Goal: Information Seeking & Learning: Check status

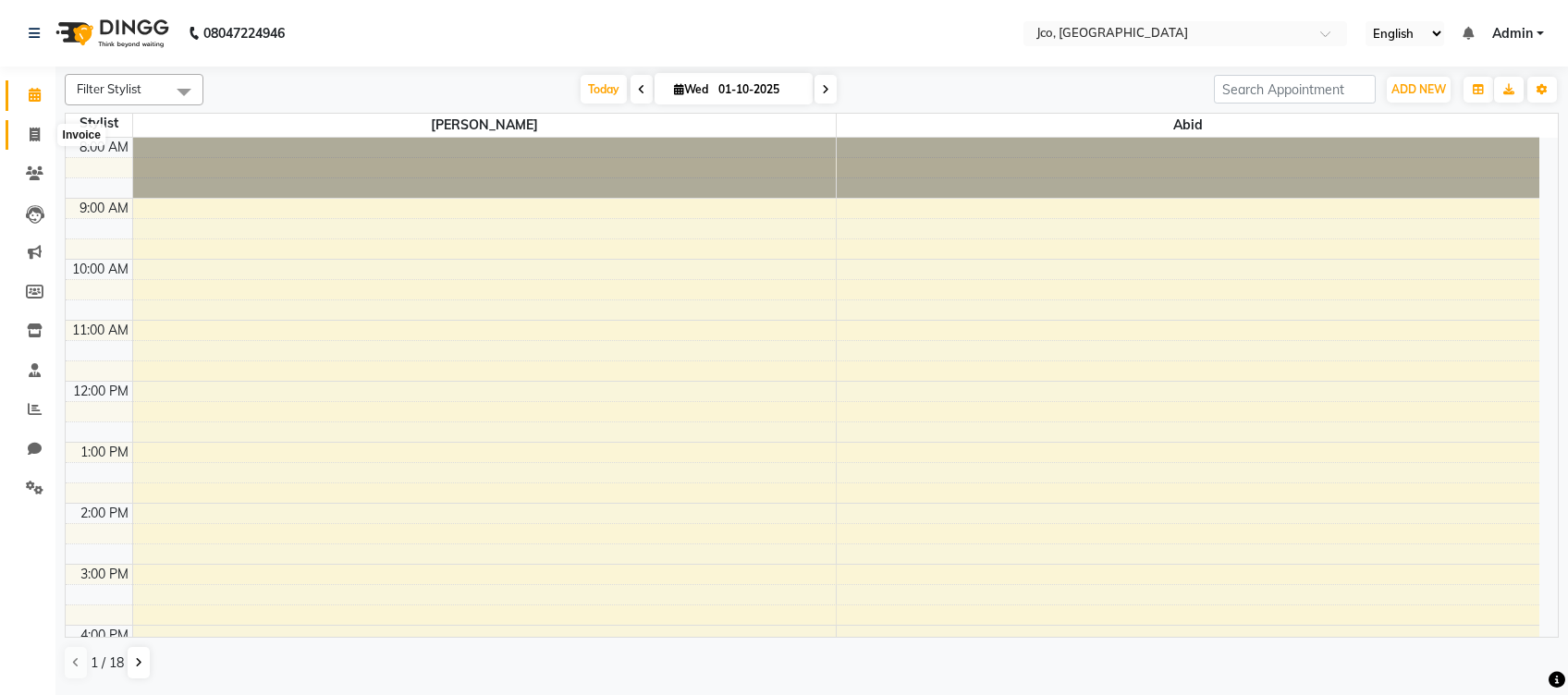
click at [27, 139] on span at bounding box center [35, 136] width 32 height 21
select select "service"
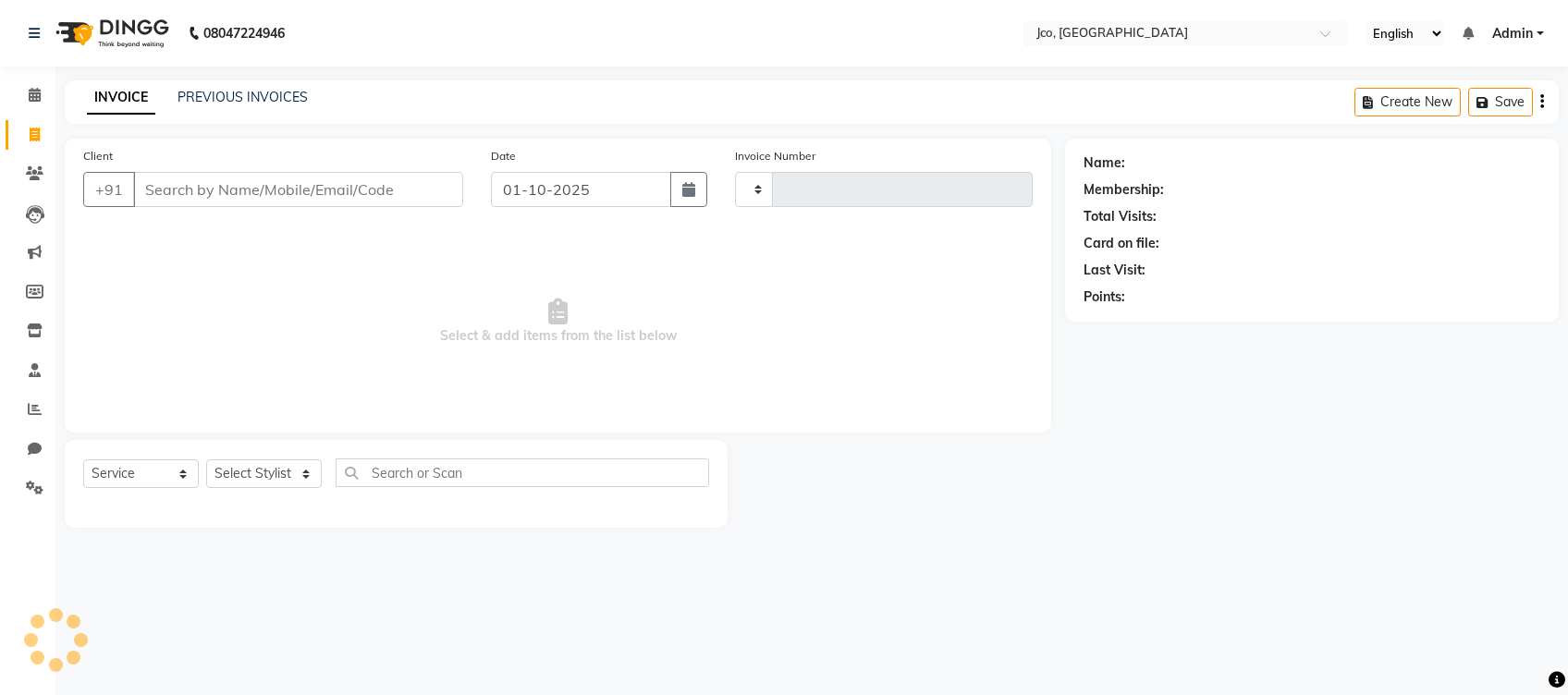
type input "0577"
select select "8000"
click at [251, 100] on link "PREVIOUS INVOICES" at bounding box center [243, 98] width 131 height 17
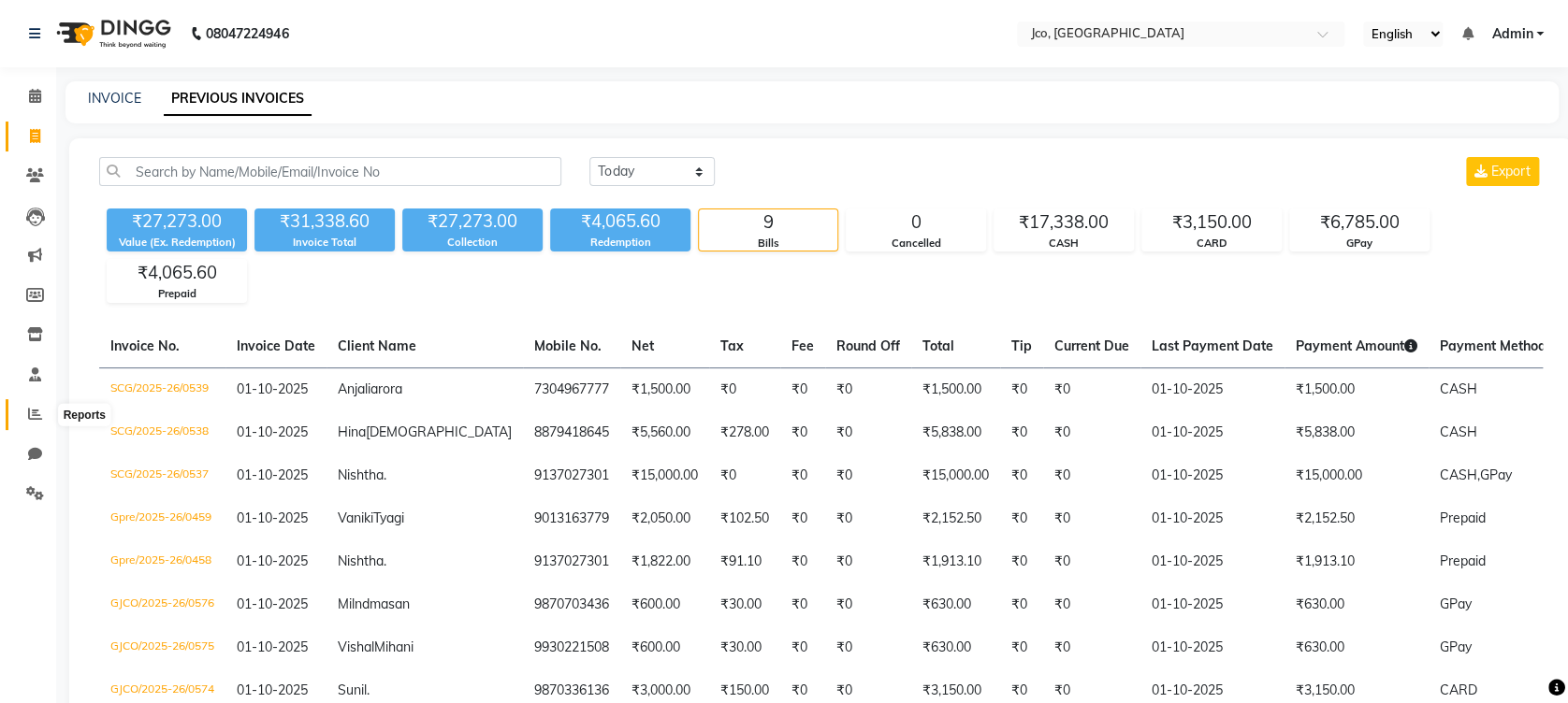
click at [32, 413] on icon at bounding box center [35, 413] width 14 height 14
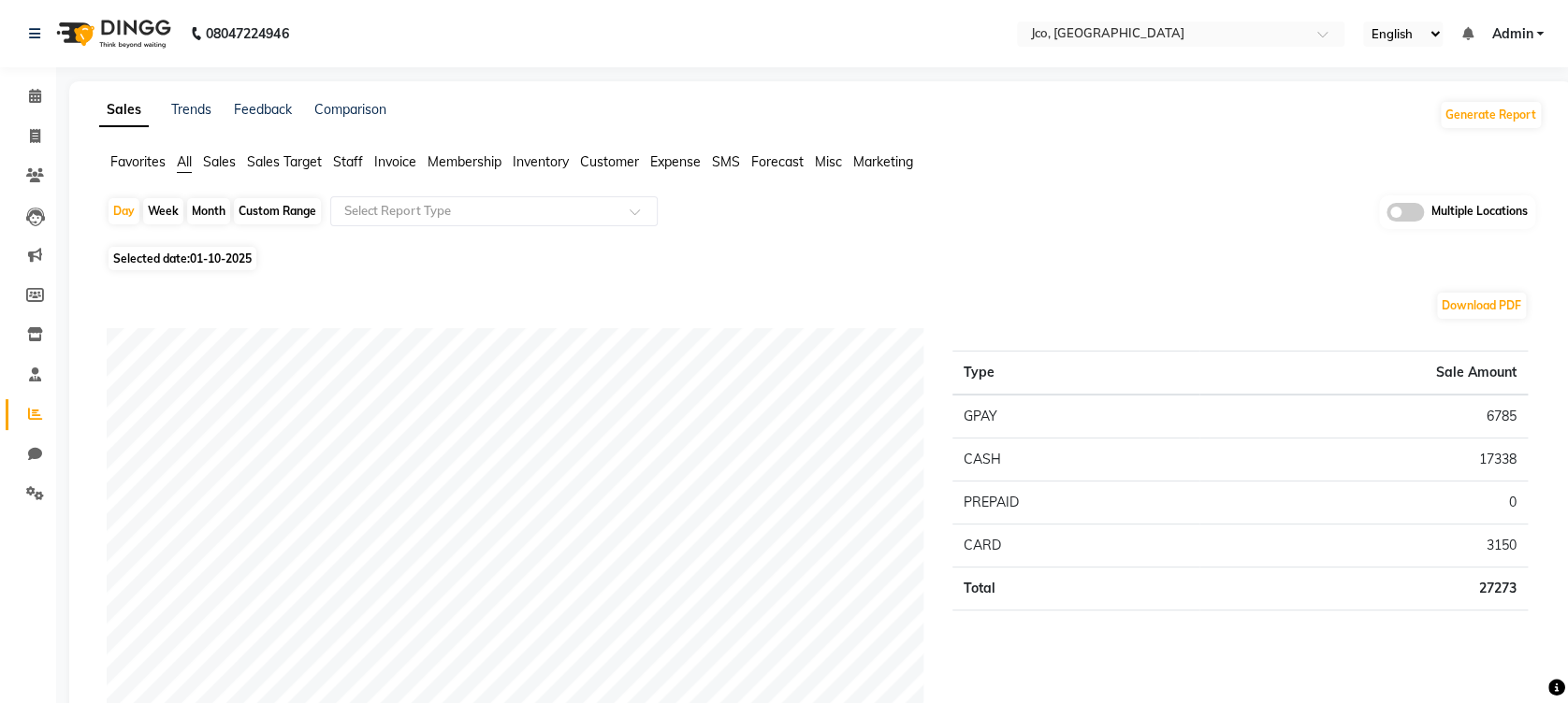
click at [224, 159] on span "Sales" at bounding box center [220, 162] width 33 height 17
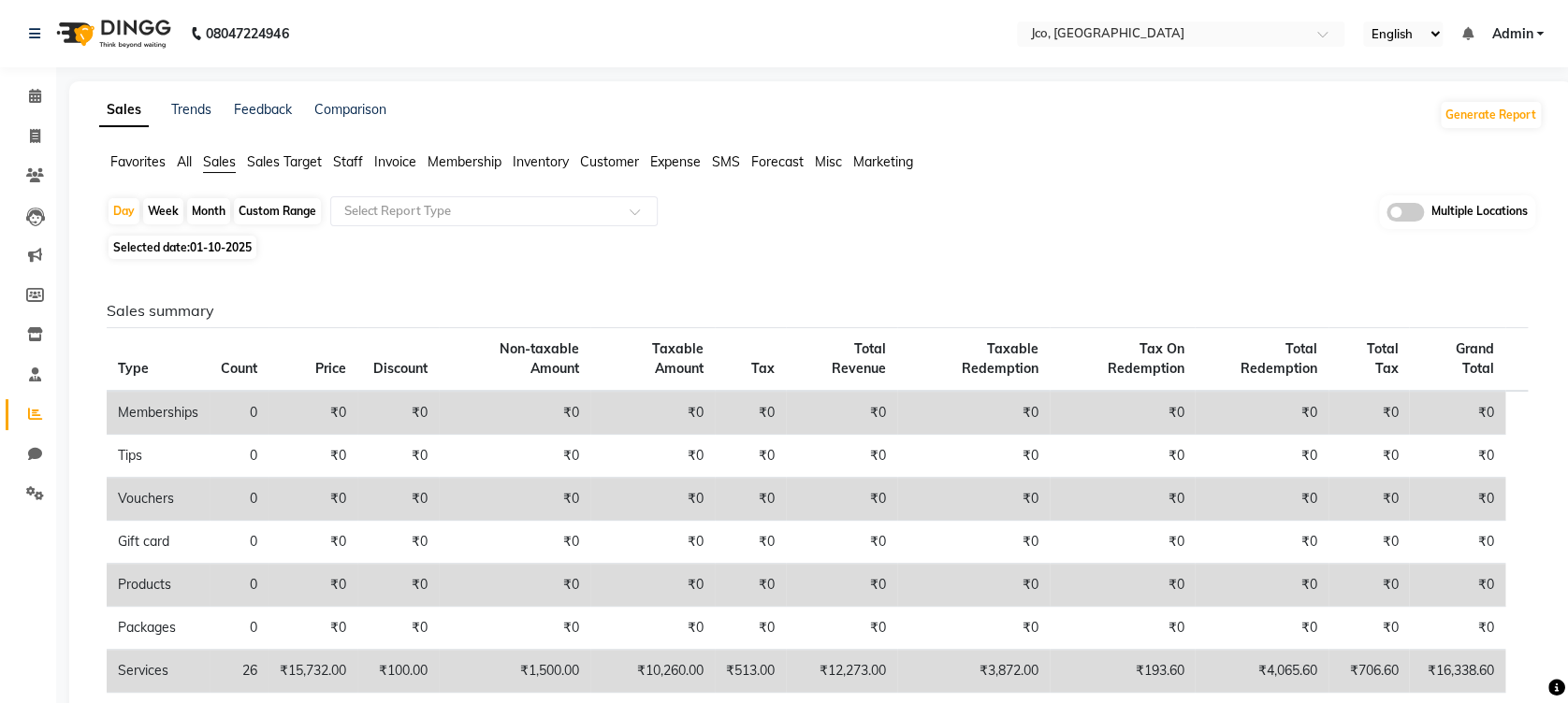
click at [208, 208] on div "Month" at bounding box center [208, 211] width 43 height 26
select select "10"
select select "2025"
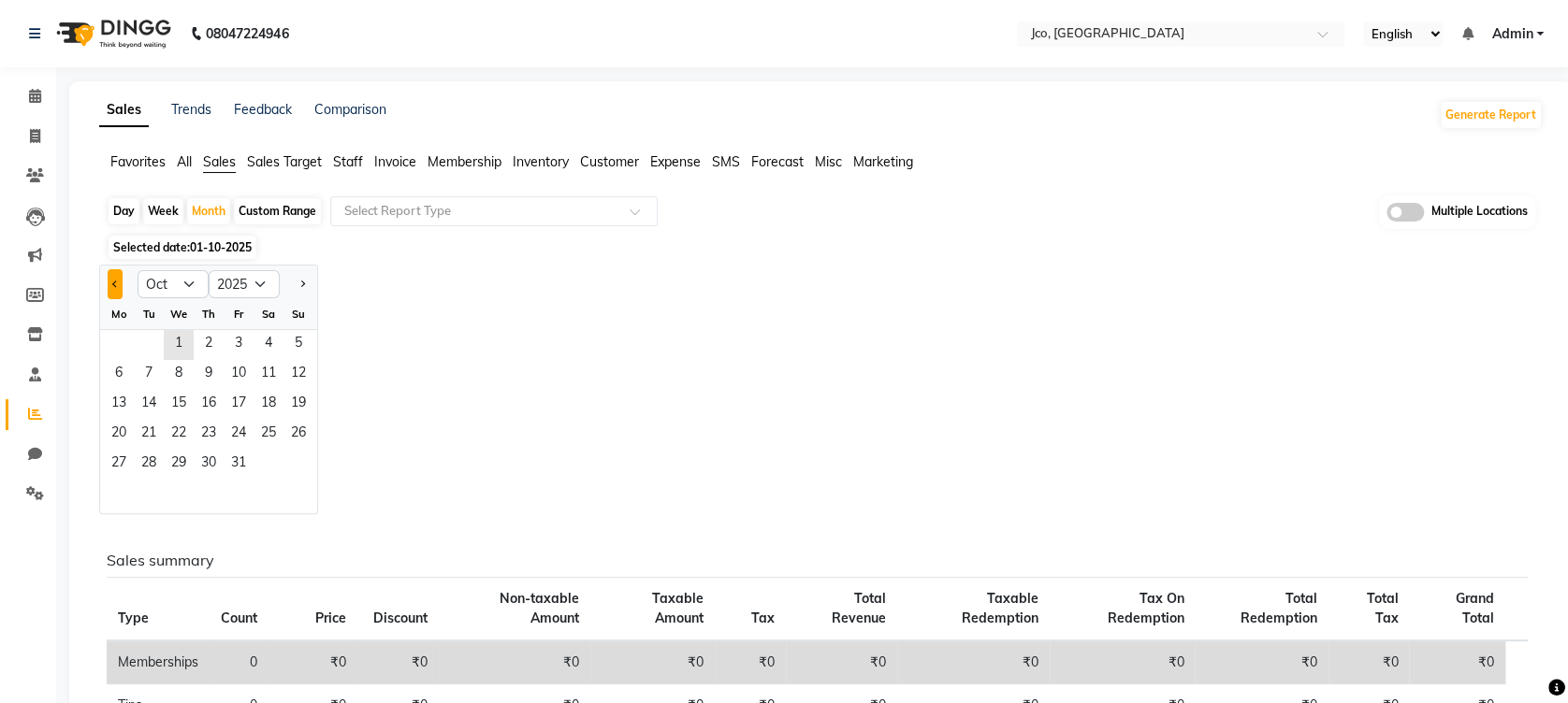
click at [114, 284] on span "Previous month" at bounding box center [115, 283] width 7 height 7
select select "9"
click at [117, 344] on span "1" at bounding box center [118, 344] width 30 height 30
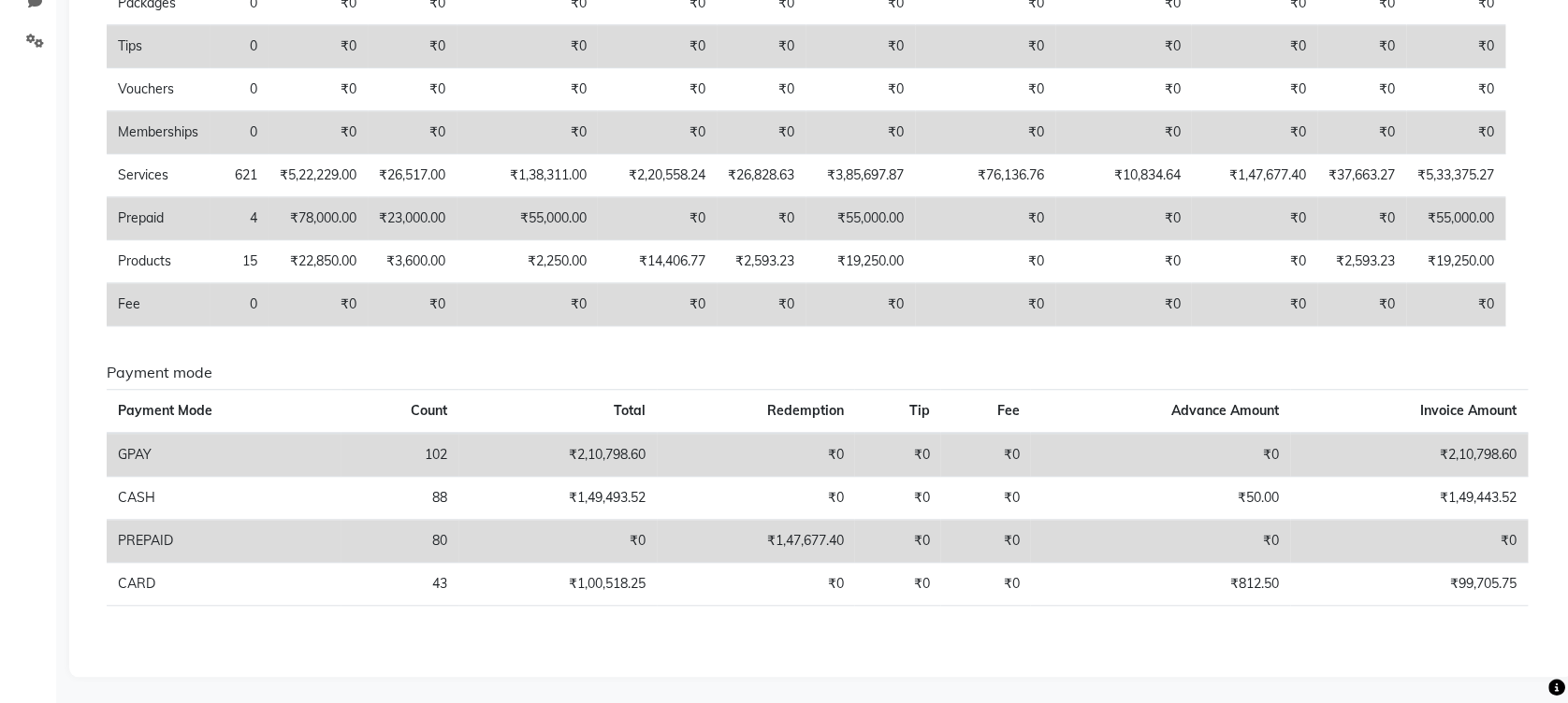
scroll to position [453, 0]
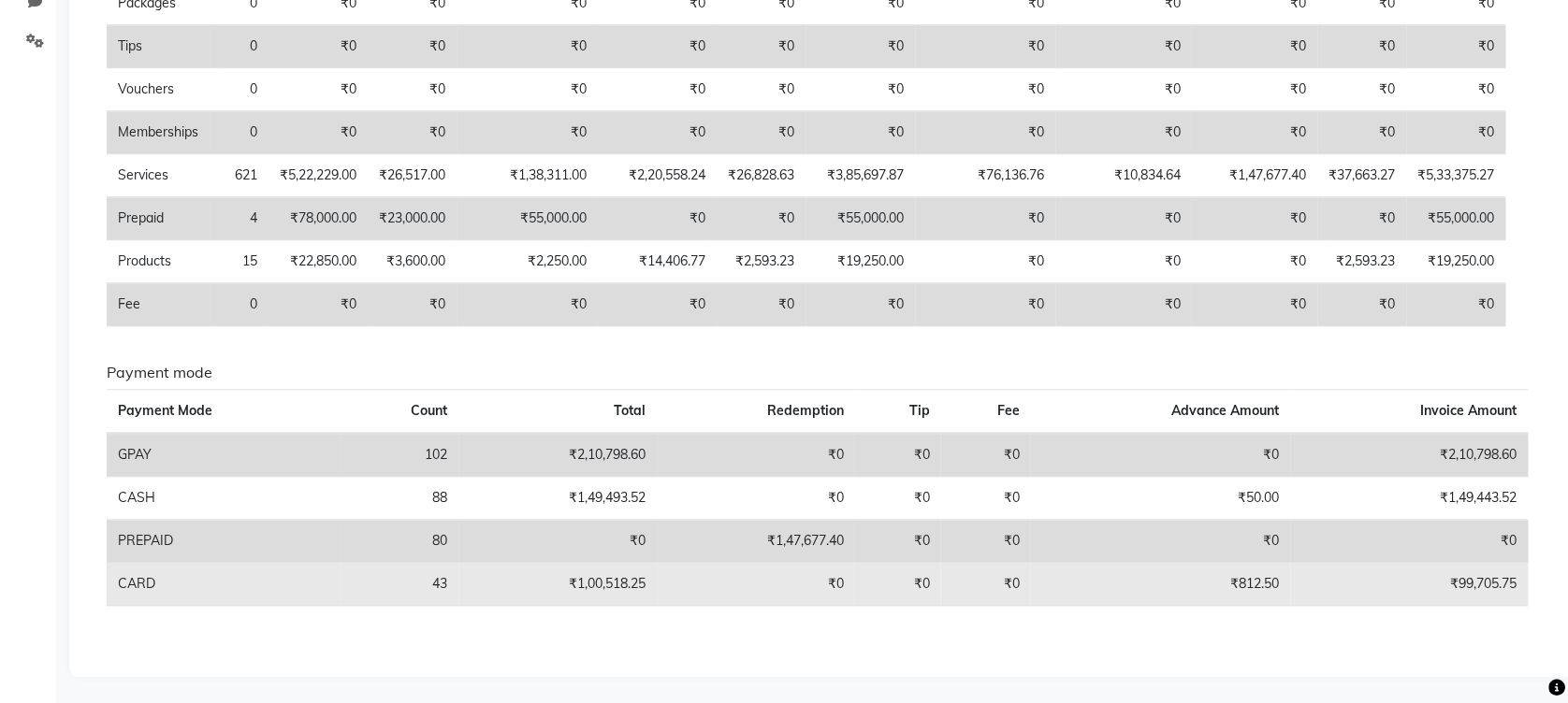
click at [550, 589] on td "₹1,00,518.25" at bounding box center [557, 584] width 199 height 43
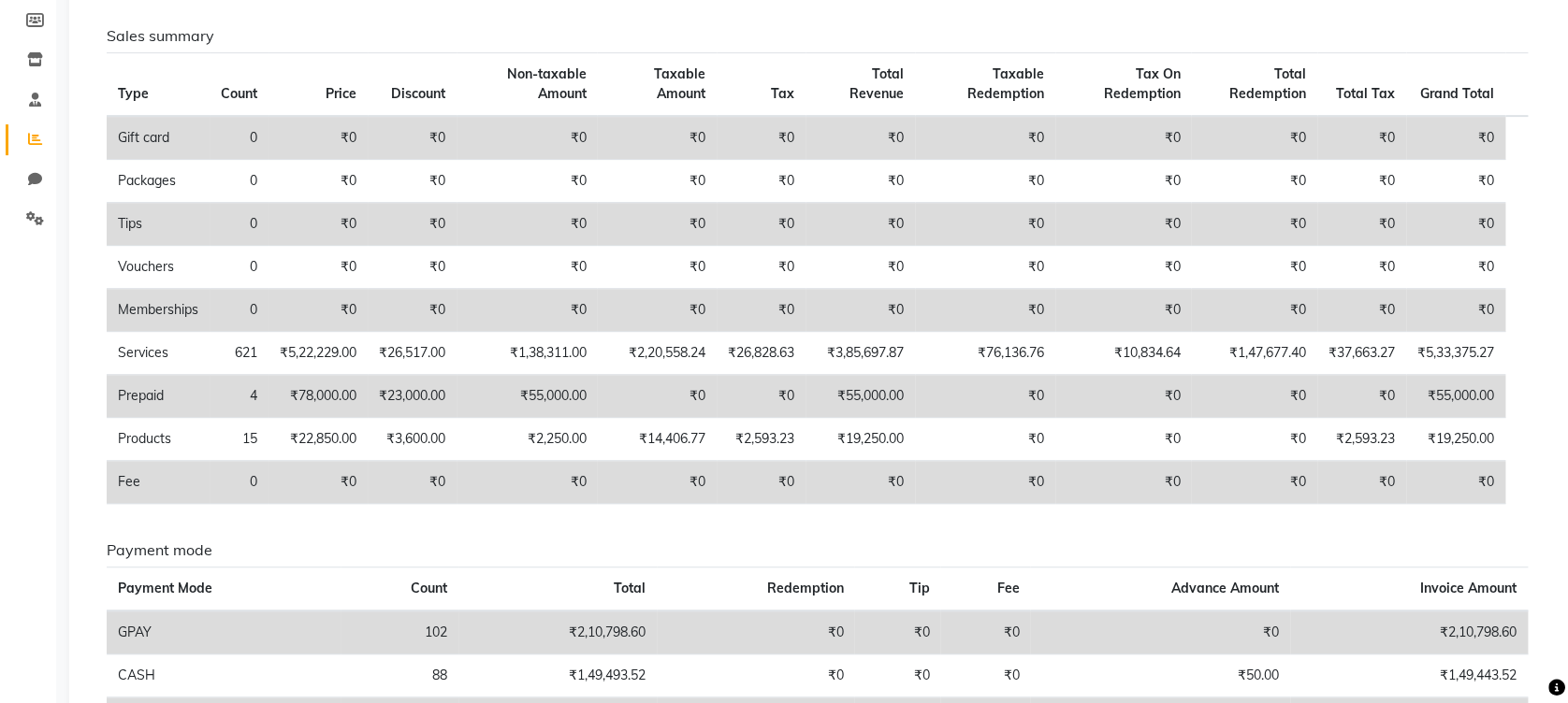
scroll to position [268, 0]
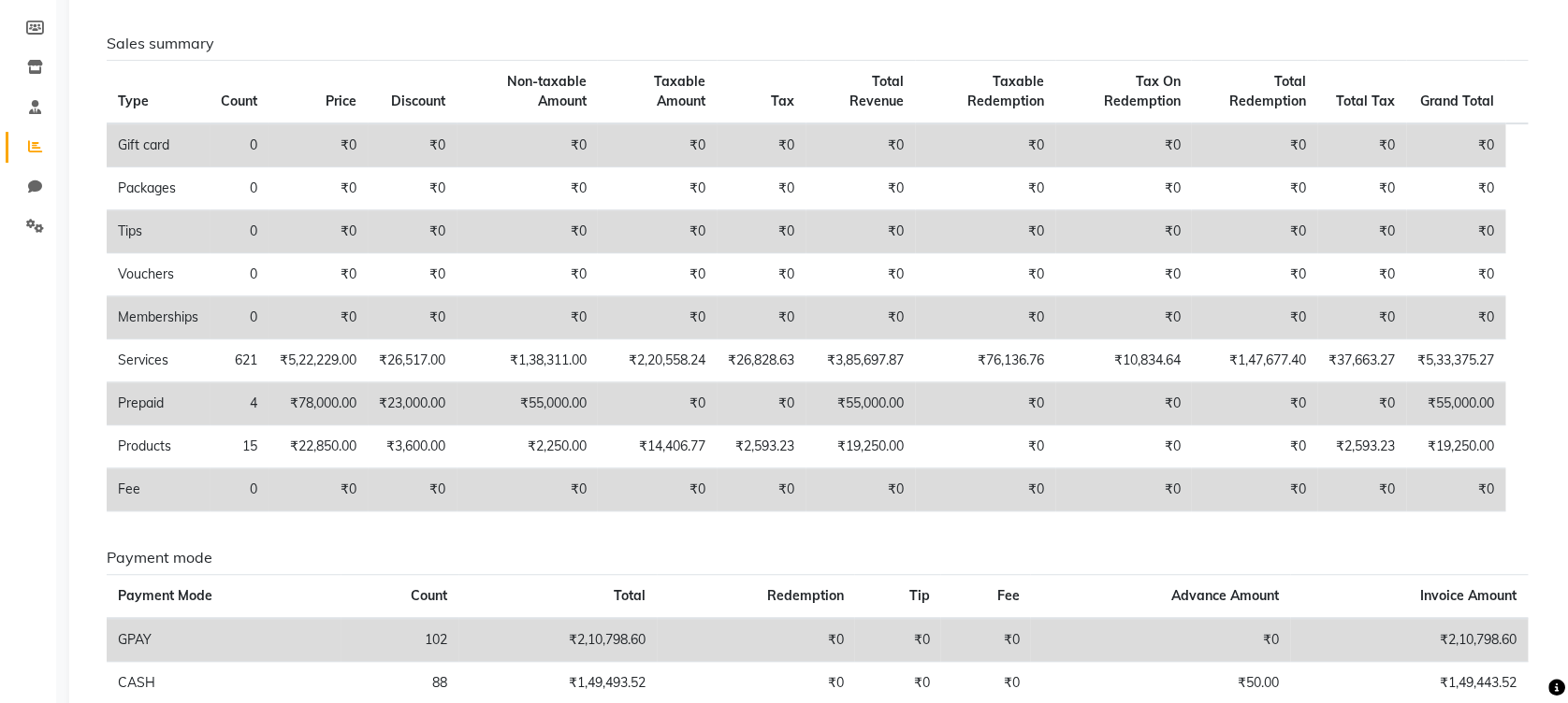
click at [1340, 474] on td "₹0" at bounding box center [1361, 490] width 89 height 43
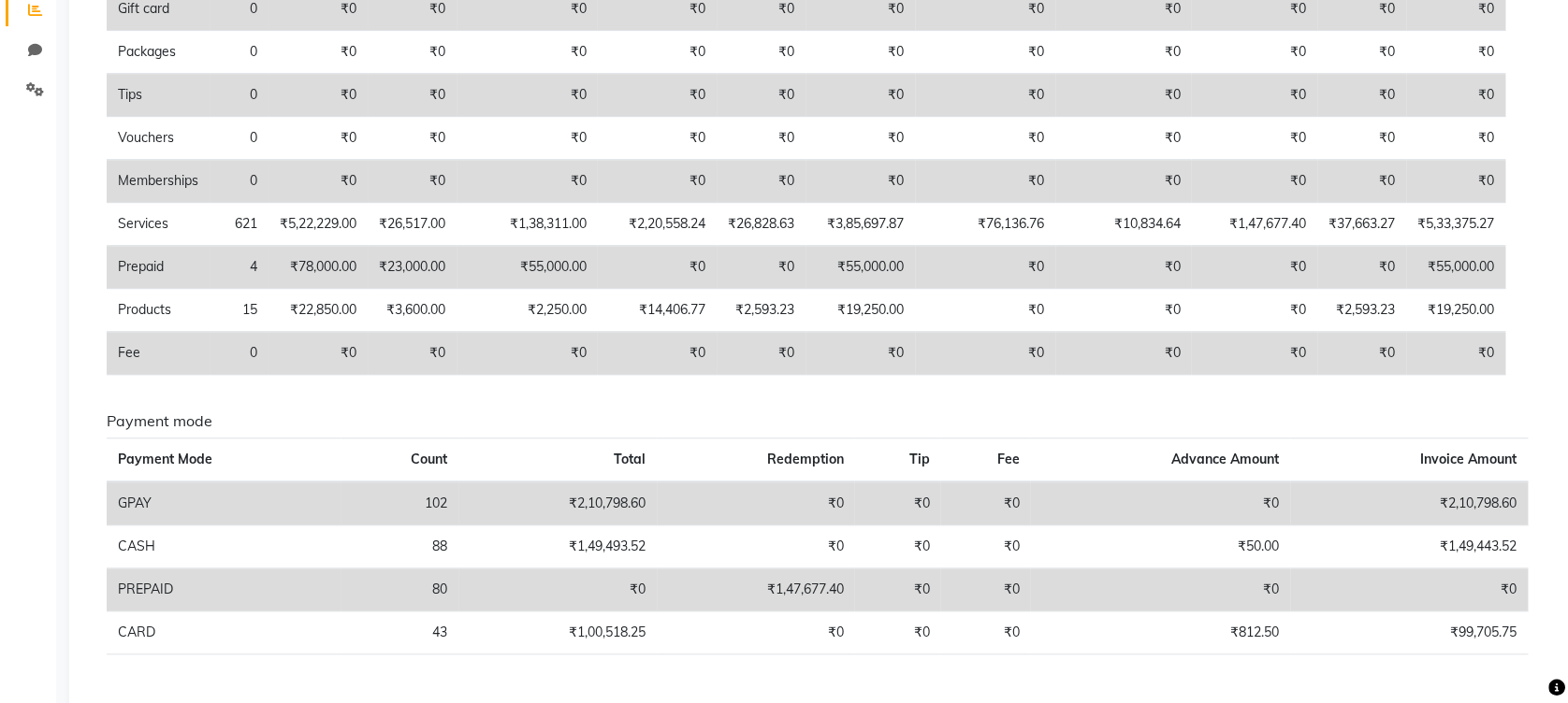
scroll to position [453, 0]
